Goal: Check status

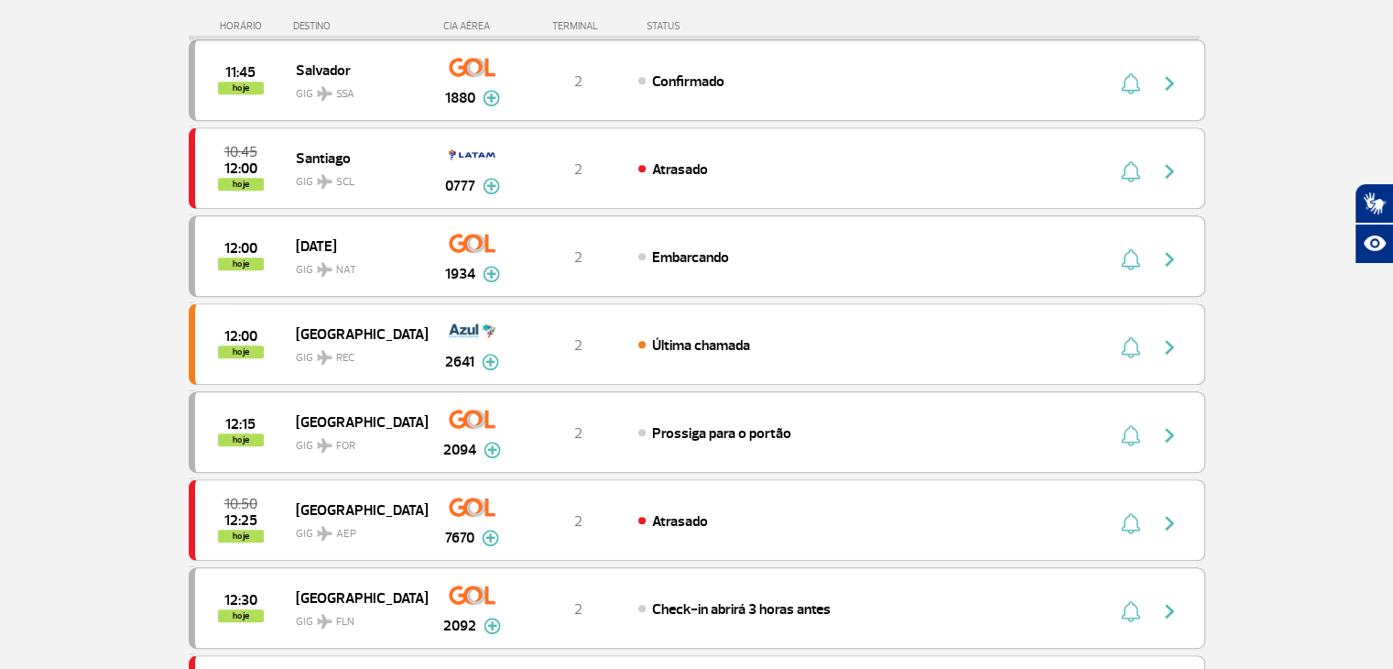
scroll to position [1099, 0]
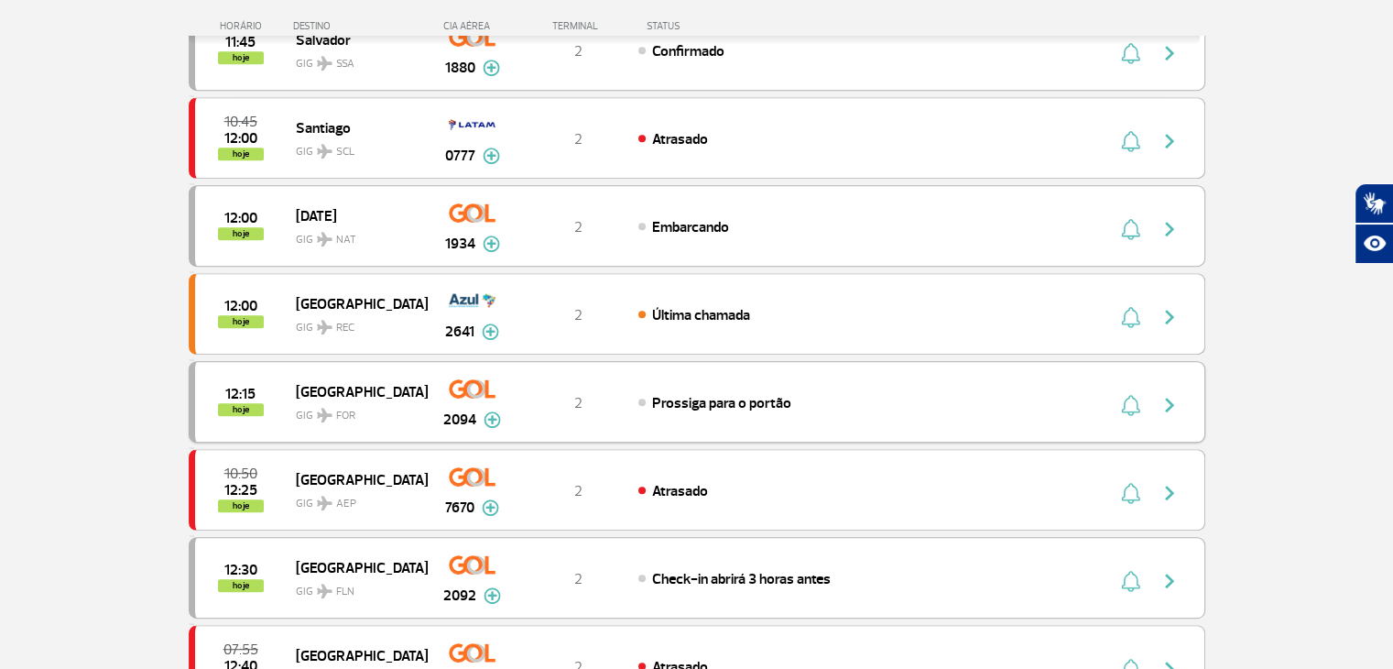
click at [441, 388] on div "2094" at bounding box center [472, 402] width 91 height 58
click at [763, 376] on div "12:15 hoje Fortaleza GIG FOR 2094 2 Prossiga para o portão Parcerias: Avianca 2…" at bounding box center [697, 402] width 1017 height 82
click at [762, 394] on span "Prossiga para o portão" at bounding box center [721, 403] width 139 height 18
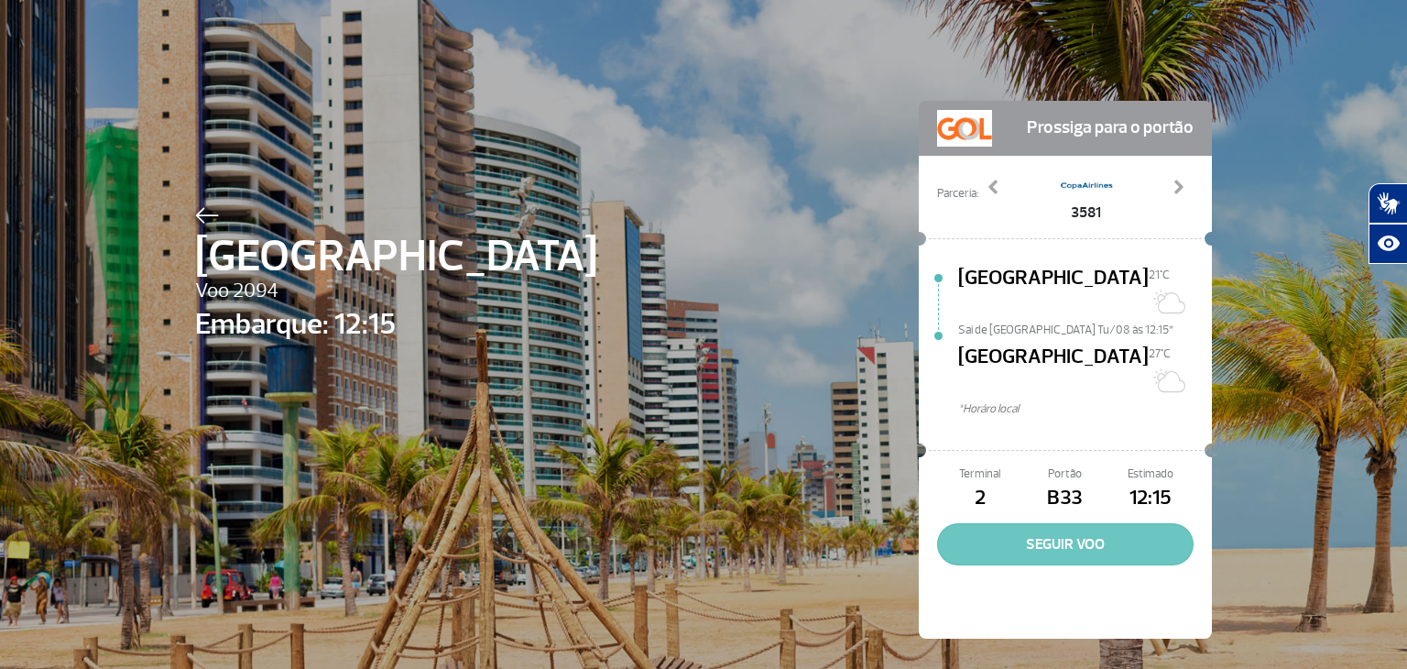
click at [1071, 523] on button "SEGUIR VOO" at bounding box center [1065, 544] width 256 height 42
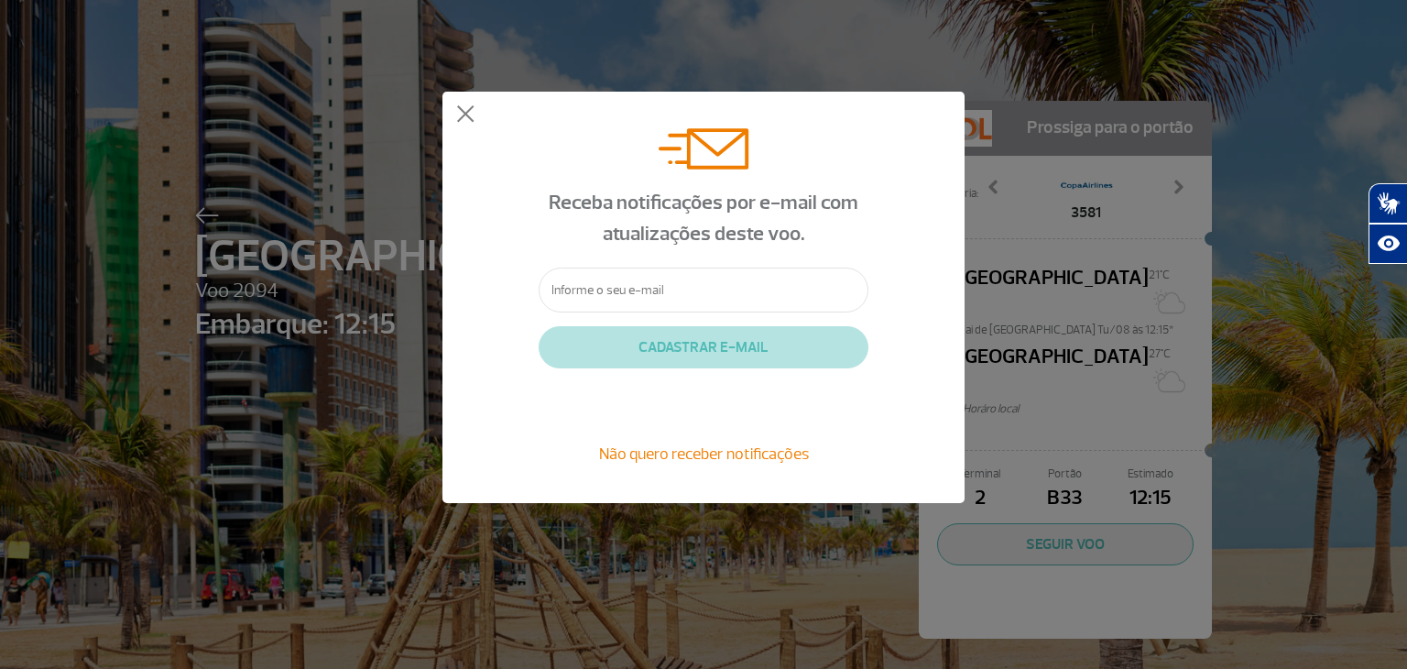
click at [746, 284] on input "text" at bounding box center [704, 289] width 330 height 45
type input "[EMAIL_ADDRESS][DOMAIN_NAME]"
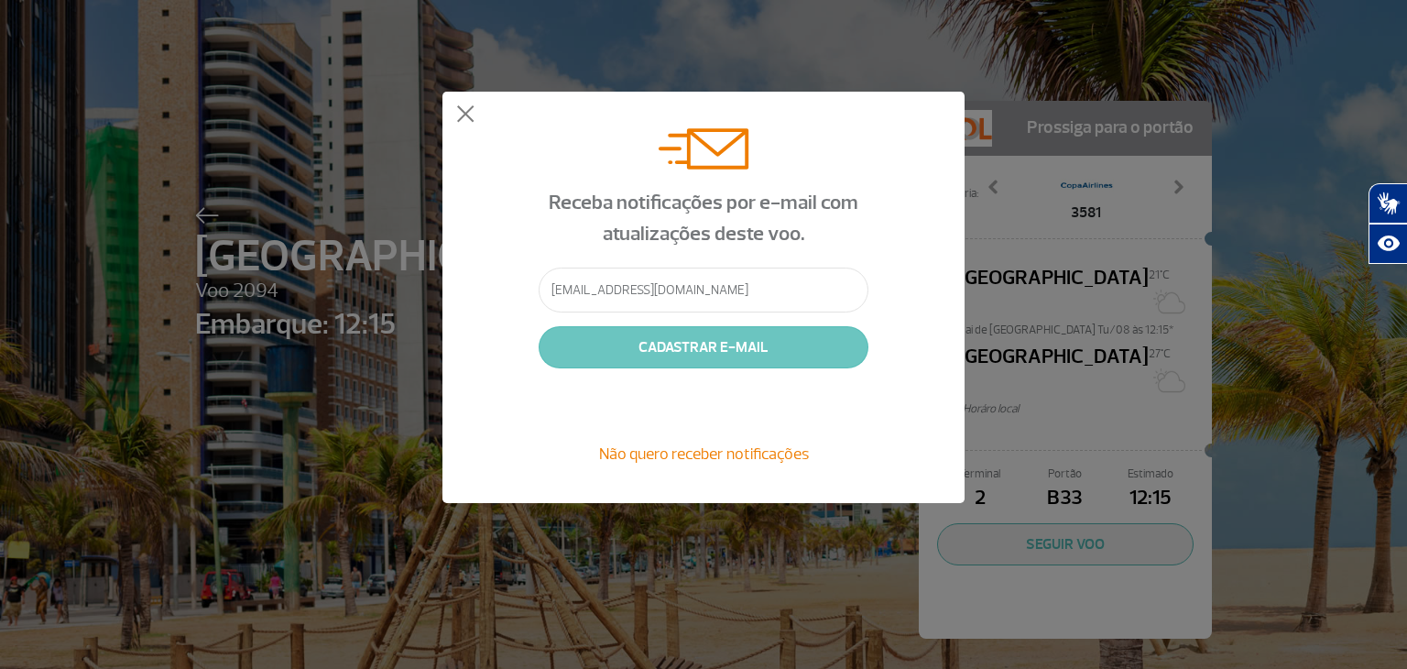
click at [752, 351] on button "CADASTRAR E-MAIL" at bounding box center [704, 347] width 330 height 42
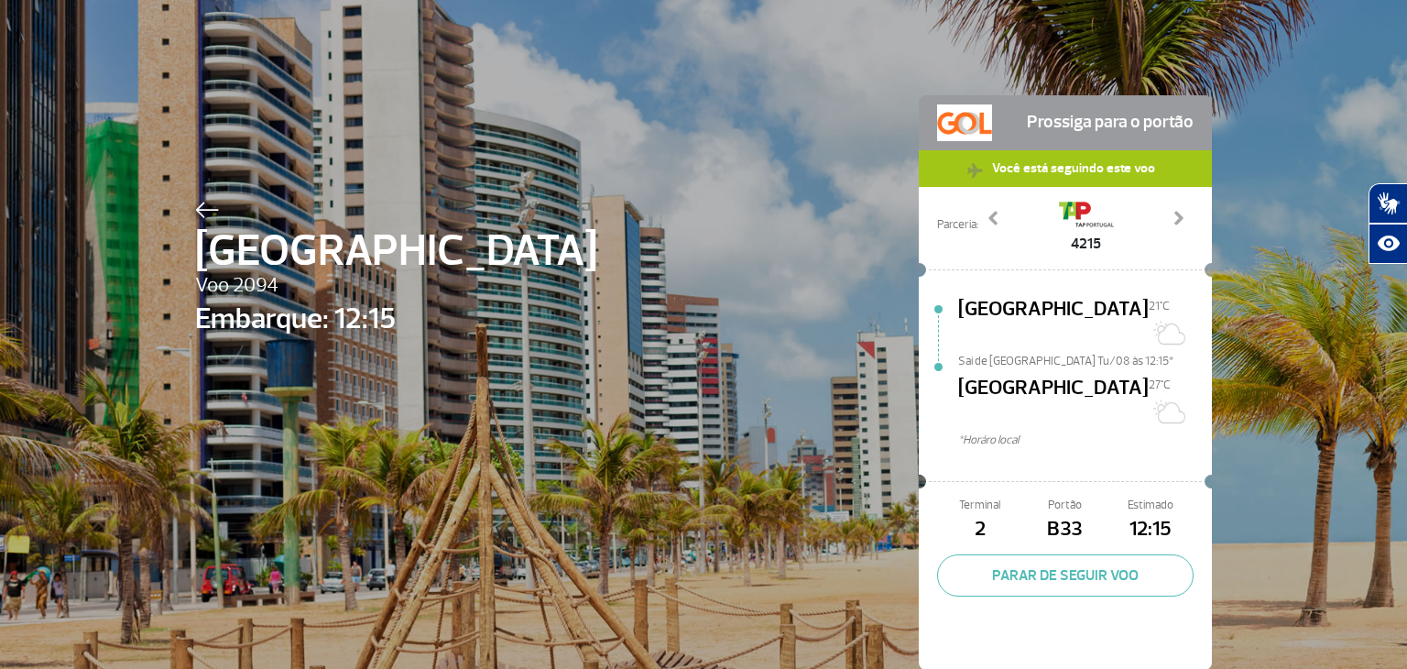
scroll to position [7, 0]
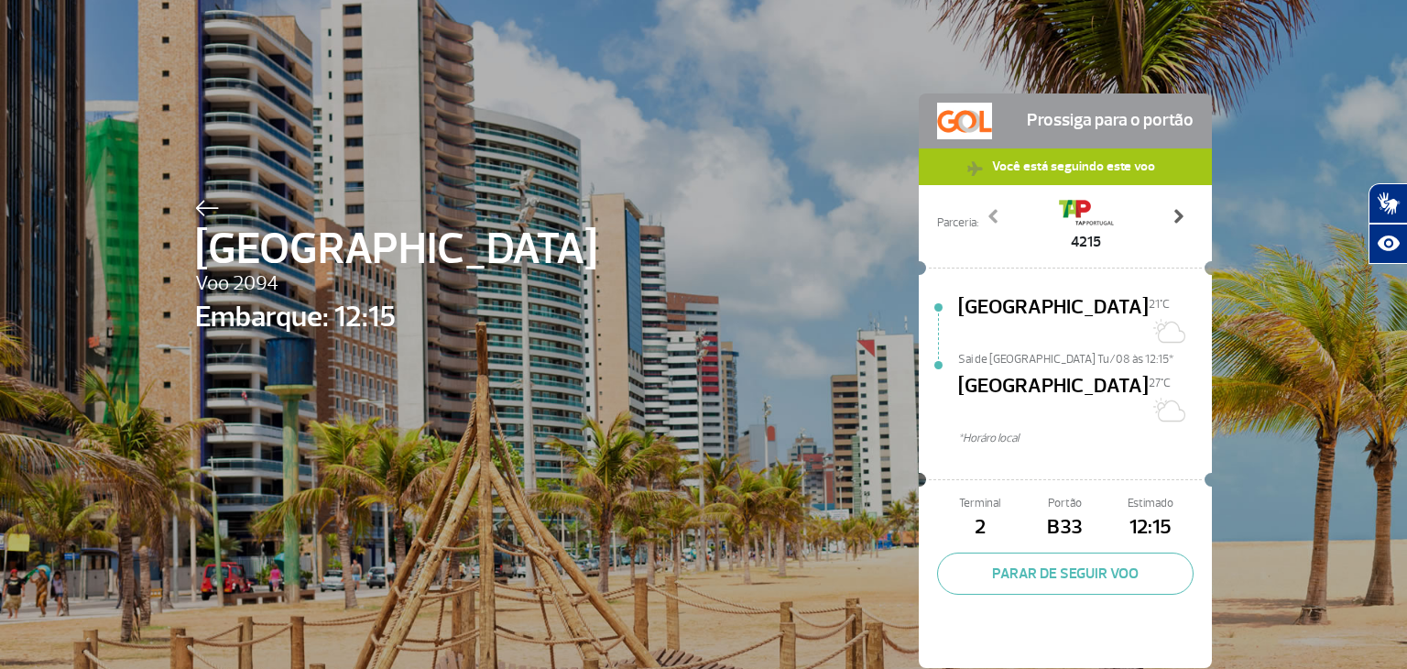
click at [1175, 220] on span at bounding box center [1178, 216] width 18 height 18
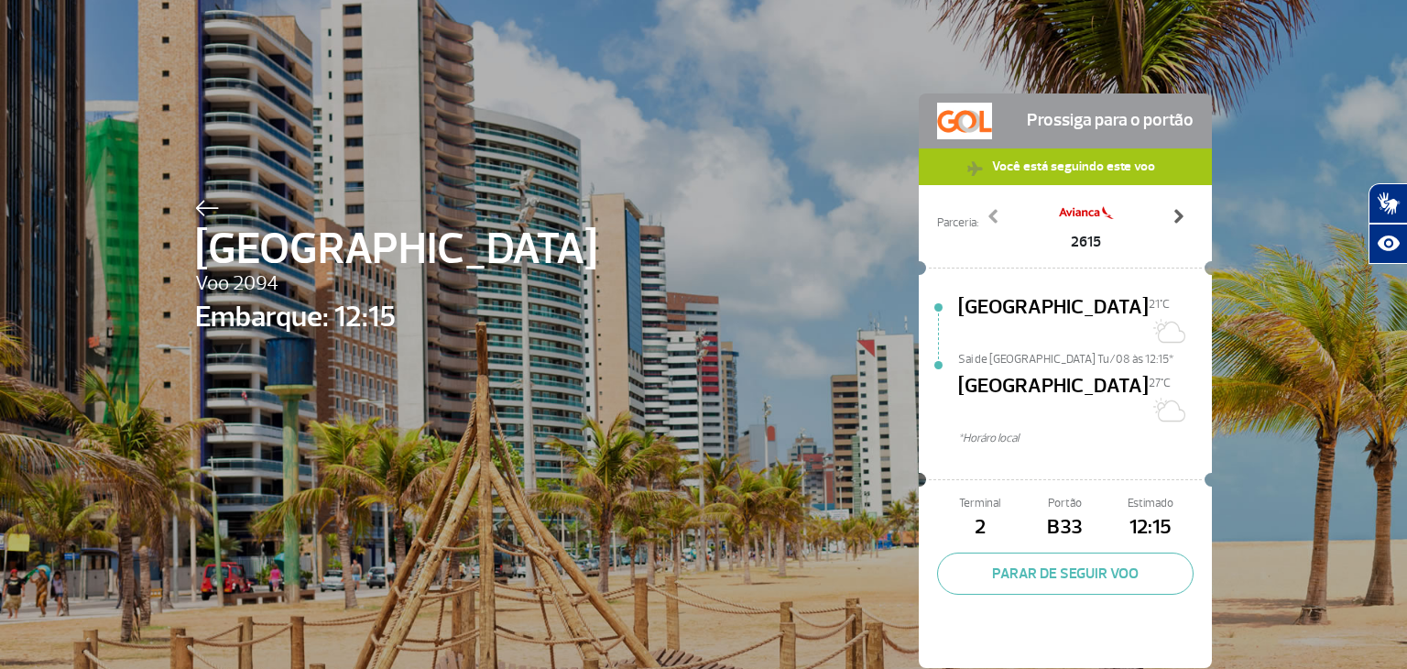
click at [1175, 220] on span at bounding box center [1178, 216] width 18 height 18
click at [1059, 551] on div "Terminal 2 Portão B33 Estimado 12:15 PARAR DE SEGUIR VOO" at bounding box center [1065, 579] width 293 height 178
click at [1073, 552] on button "PARAR DE SEGUIR VOO" at bounding box center [1065, 573] width 256 height 42
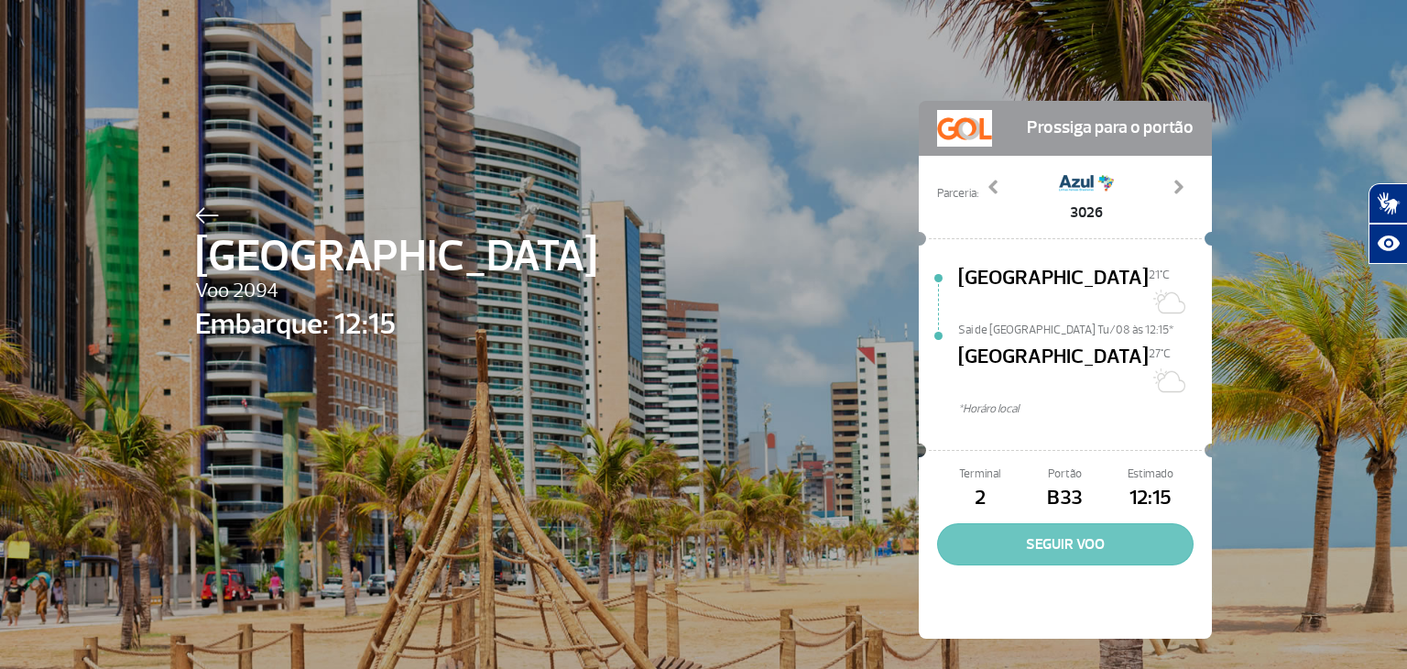
click at [1051, 523] on button "SEGUIR VOO" at bounding box center [1065, 544] width 256 height 42
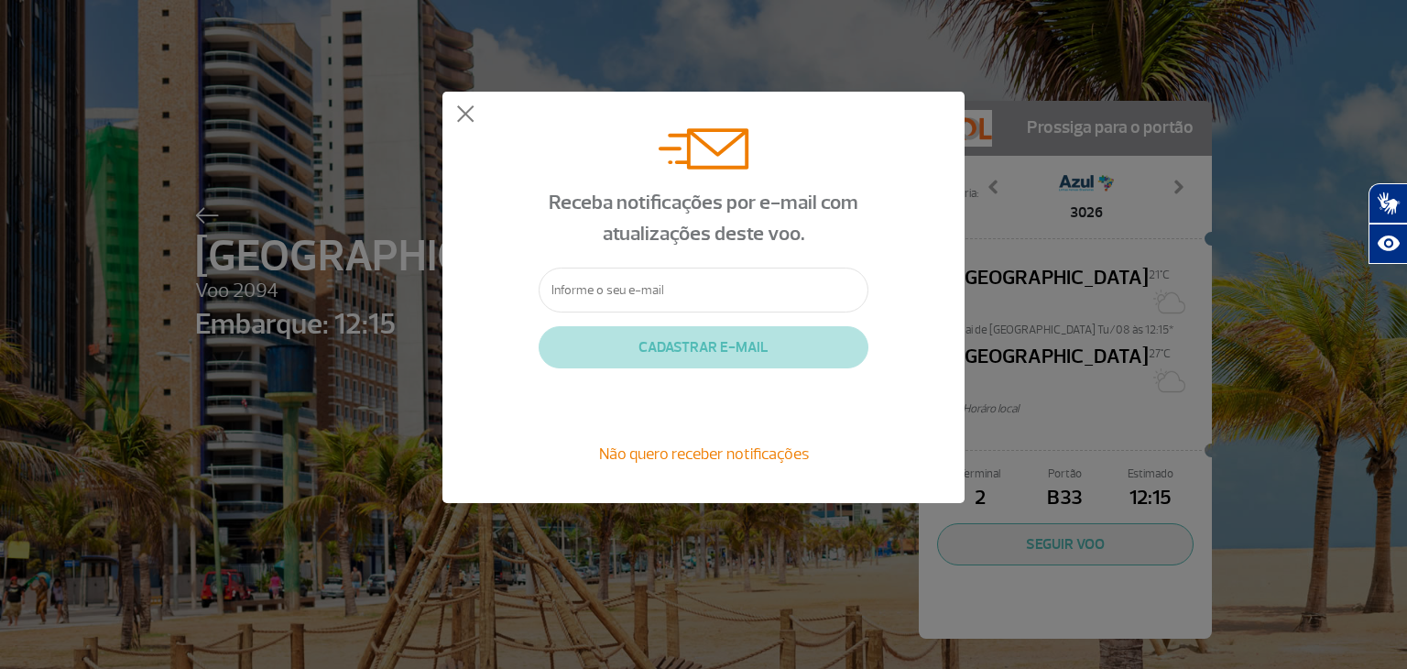
click at [462, 128] on div "Receba notificações por e-mail com atualizações deste voo. CADASTRAR E-MAIL Não…" at bounding box center [703, 297] width 522 height 411
